Goal: Task Accomplishment & Management: Use online tool/utility

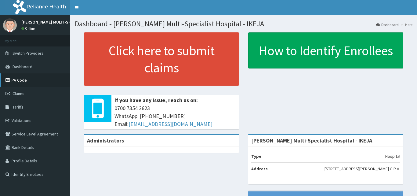
click at [16, 80] on link "PA Code" at bounding box center [35, 79] width 70 height 13
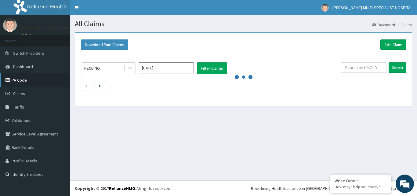
click at [24, 82] on link "PA Code" at bounding box center [35, 79] width 70 height 13
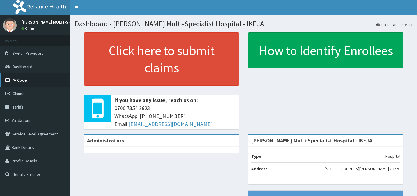
click at [43, 84] on link "PA Code" at bounding box center [35, 79] width 70 height 13
